Goal: Find specific page/section

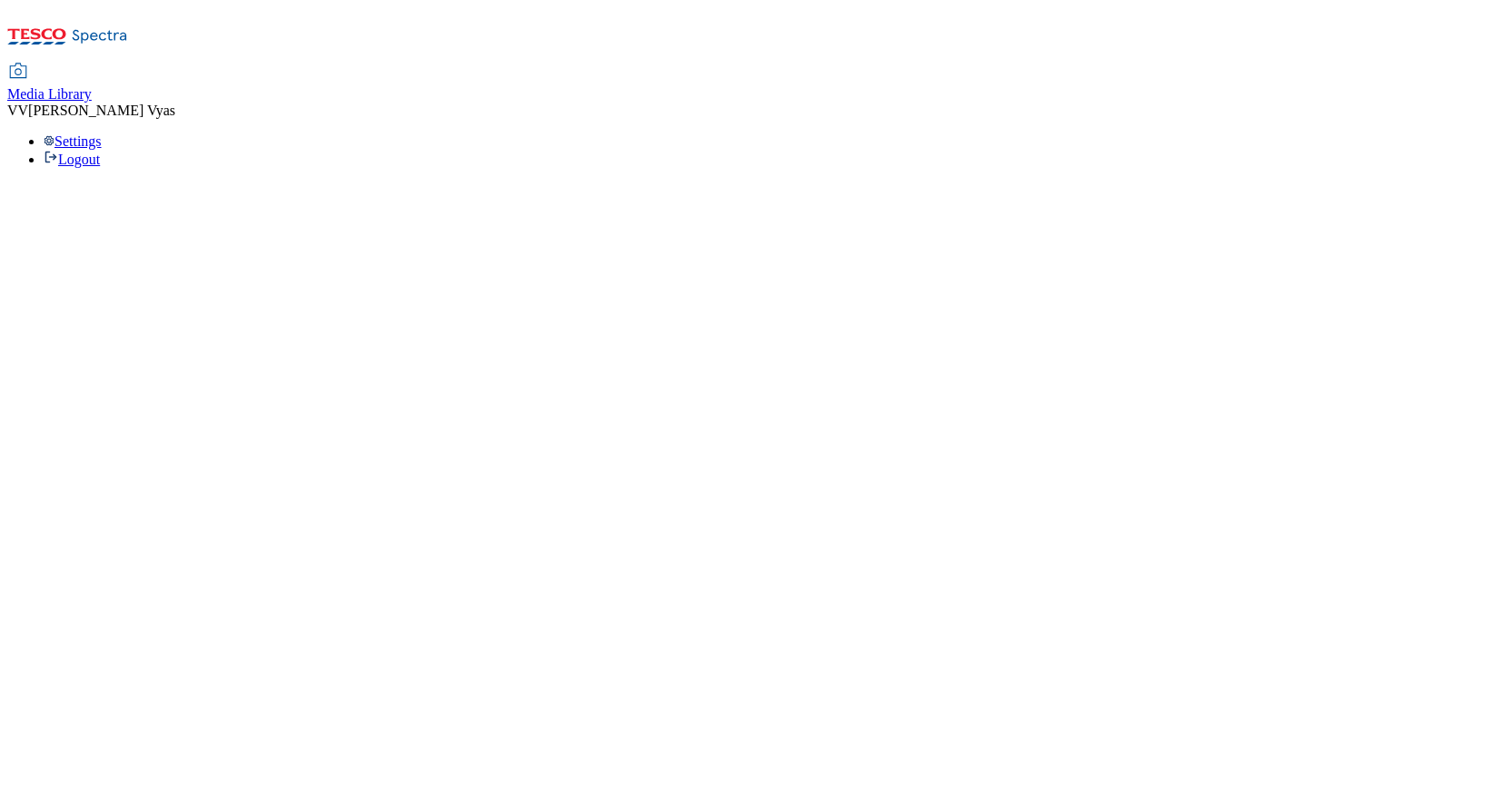
select select "flare-ghs-mktg"
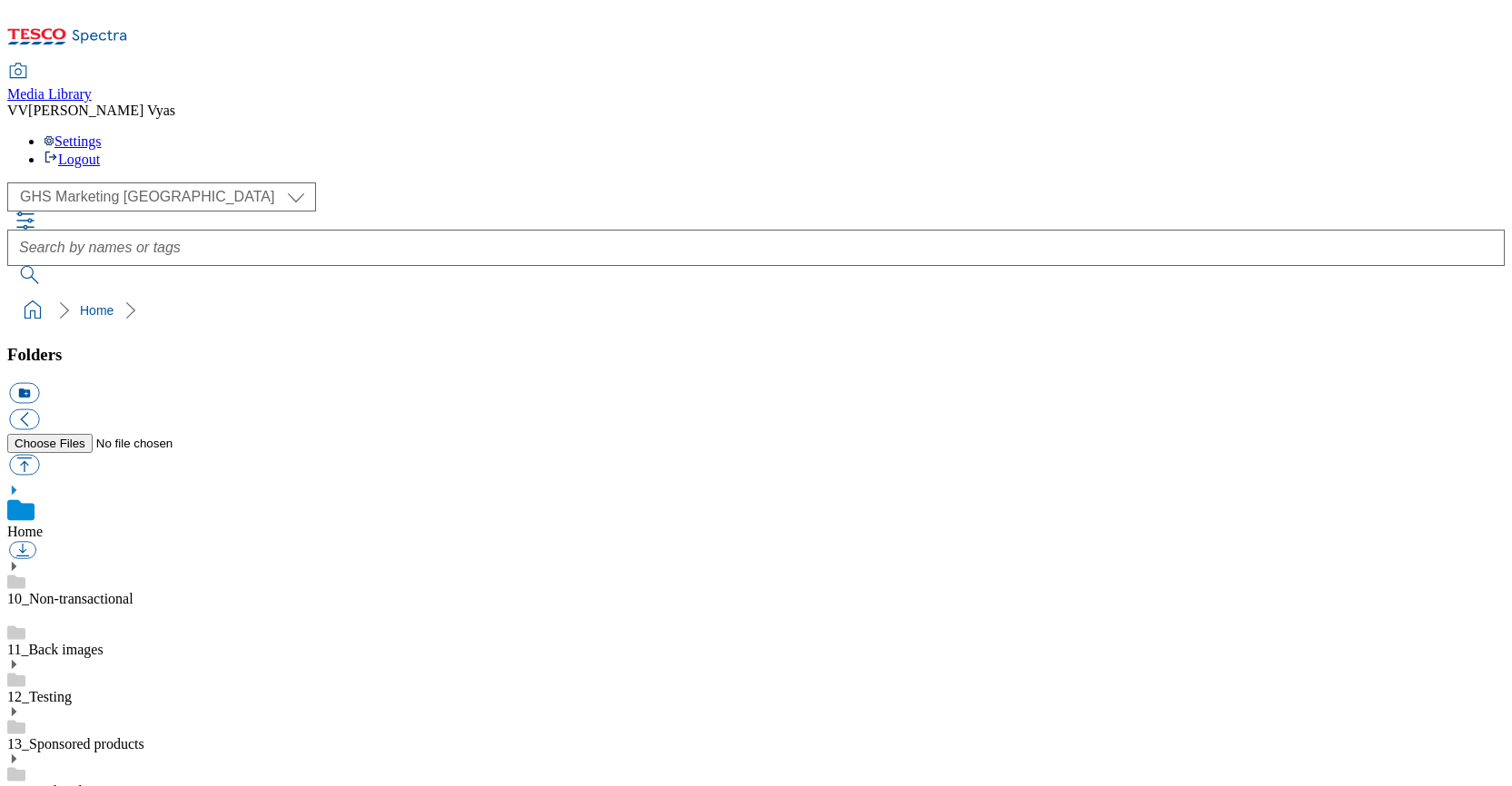
scroll to position [3, 0]
